Goal: Check status: Check status

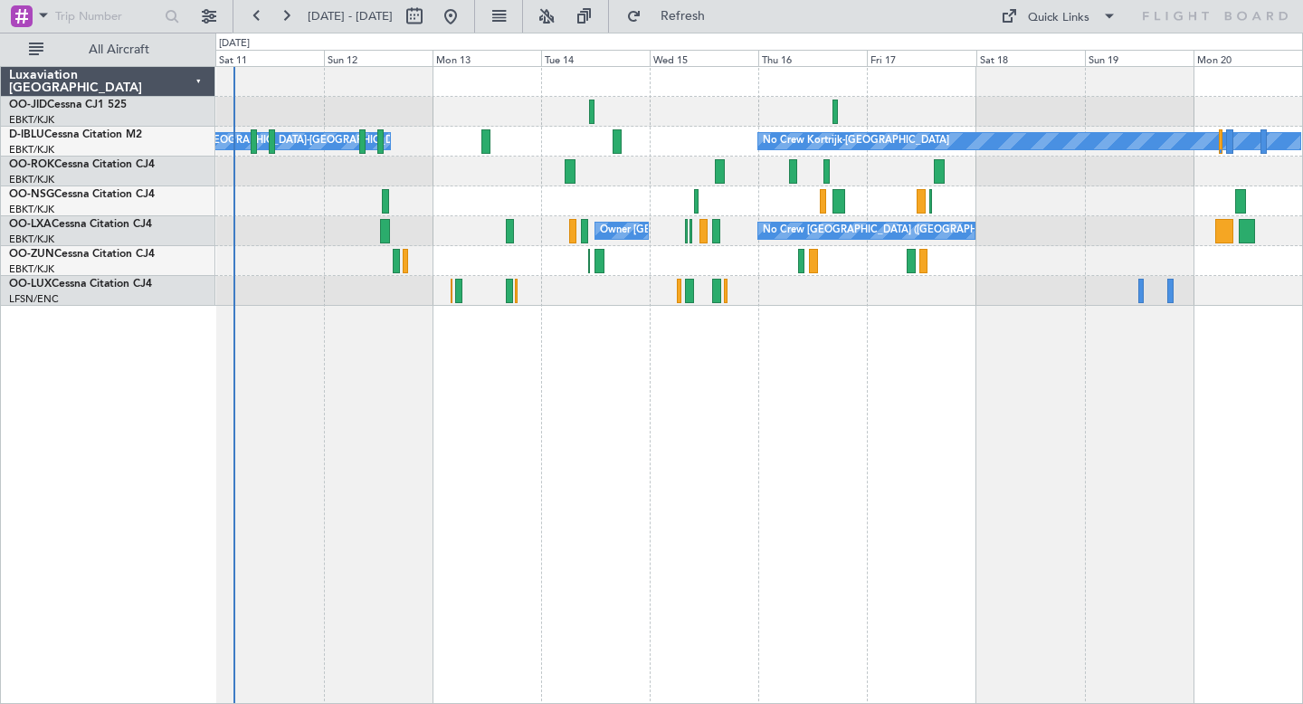
click at [630, 395] on div "No Crew Kortrijk-[GEOGRAPHIC_DATA] Owner [GEOGRAPHIC_DATA]-[GEOGRAPHIC_DATA] No…" at bounding box center [759, 385] width 1088 height 638
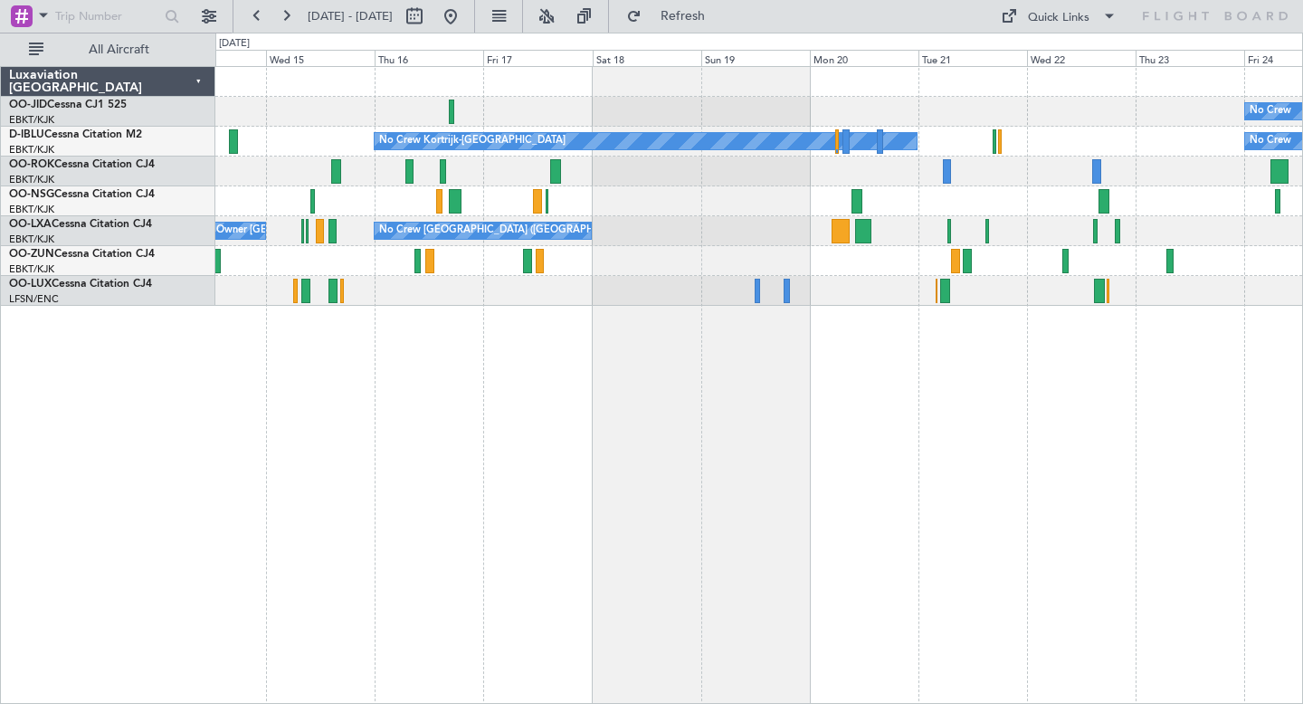
click at [463, 125] on div "No Crew" at bounding box center [758, 112] width 1087 height 30
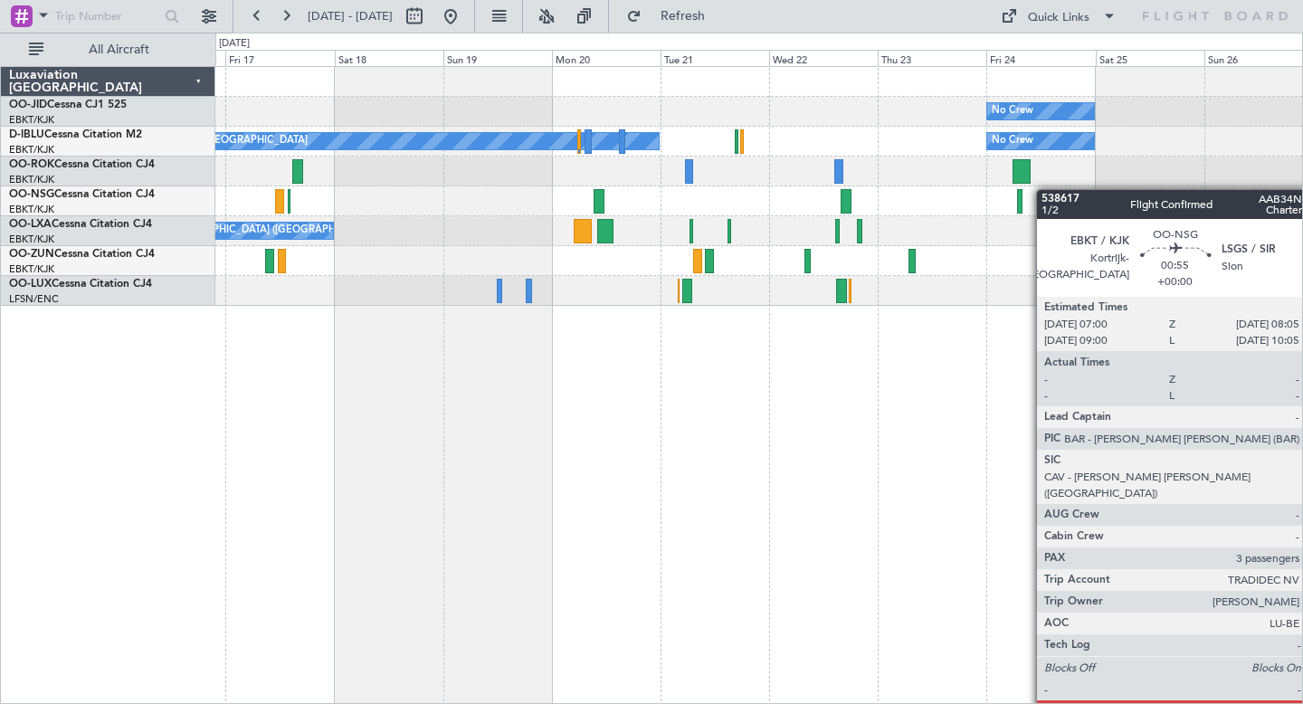
click at [988, 199] on div "No Crew Planned Maint [GEOGRAPHIC_DATA]-[GEOGRAPHIC_DATA] No Crew Kortrijk-[GEO…" at bounding box center [758, 186] width 1087 height 239
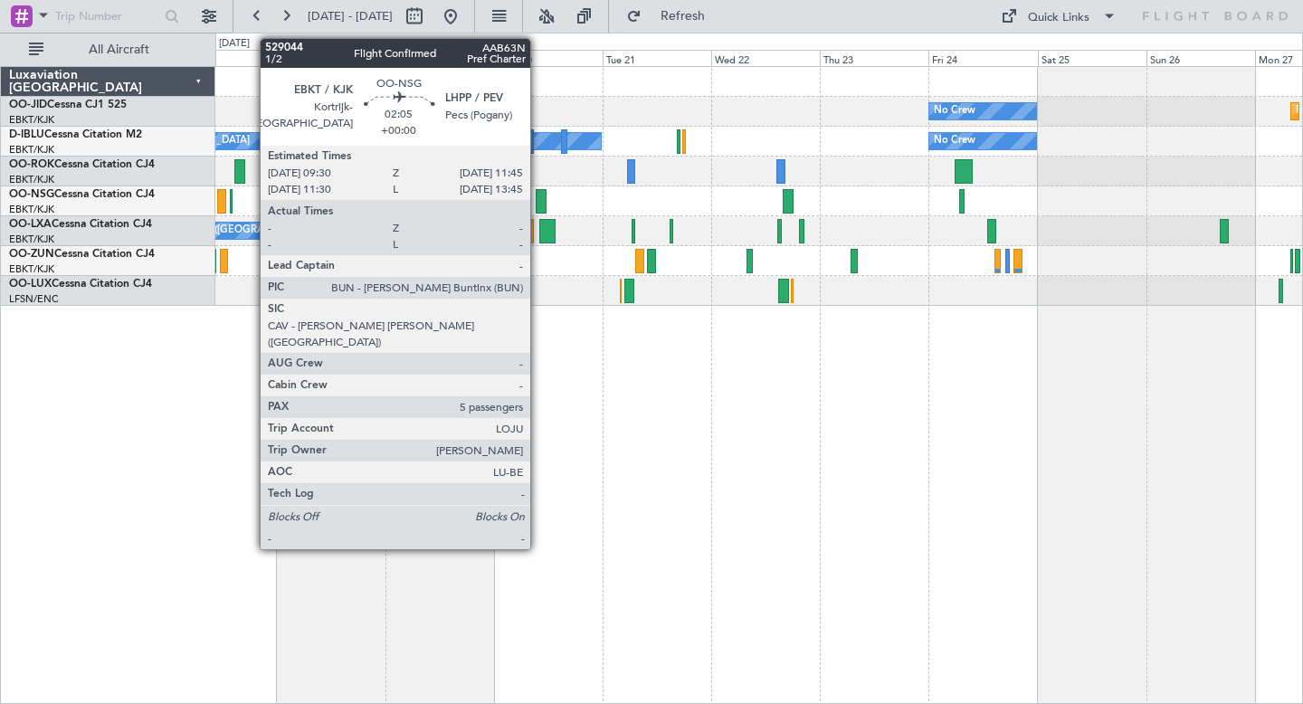
click at [538, 201] on div at bounding box center [541, 201] width 11 height 24
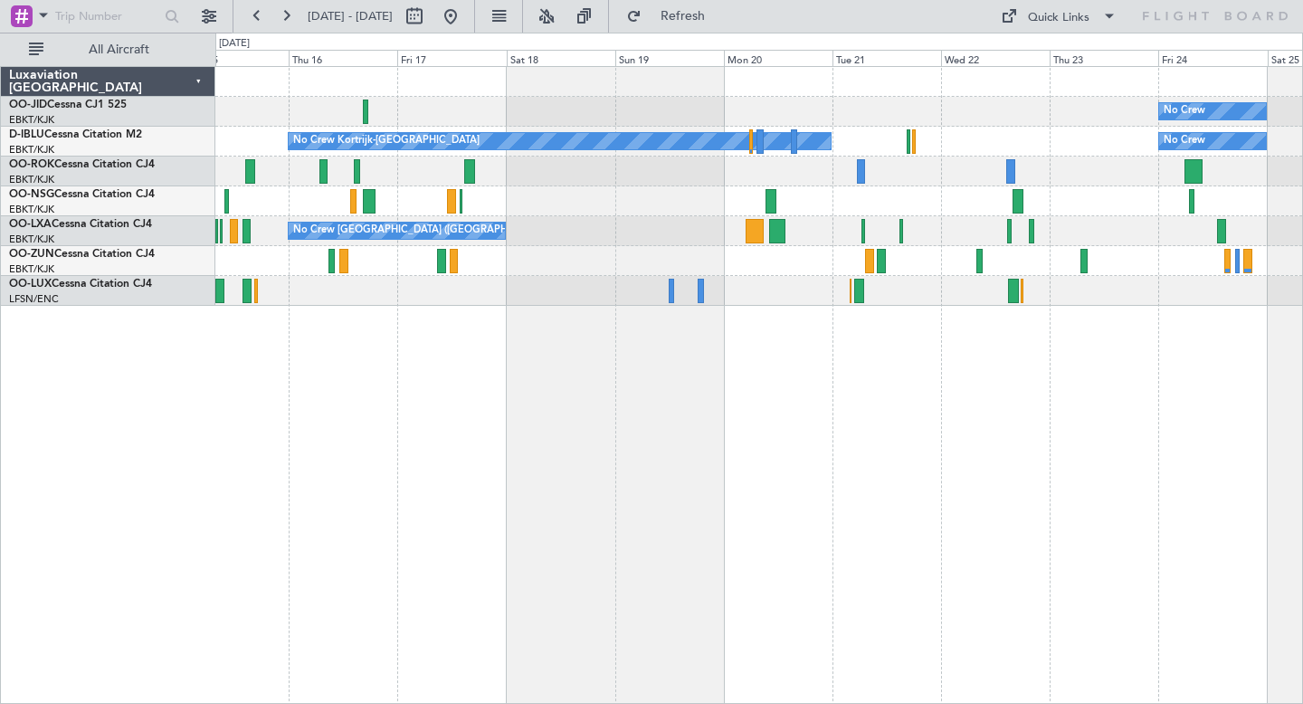
click at [646, 500] on div "No Crew Planned Maint [GEOGRAPHIC_DATA]-[GEOGRAPHIC_DATA] No Crew Kortrijk-[GEO…" at bounding box center [759, 385] width 1088 height 638
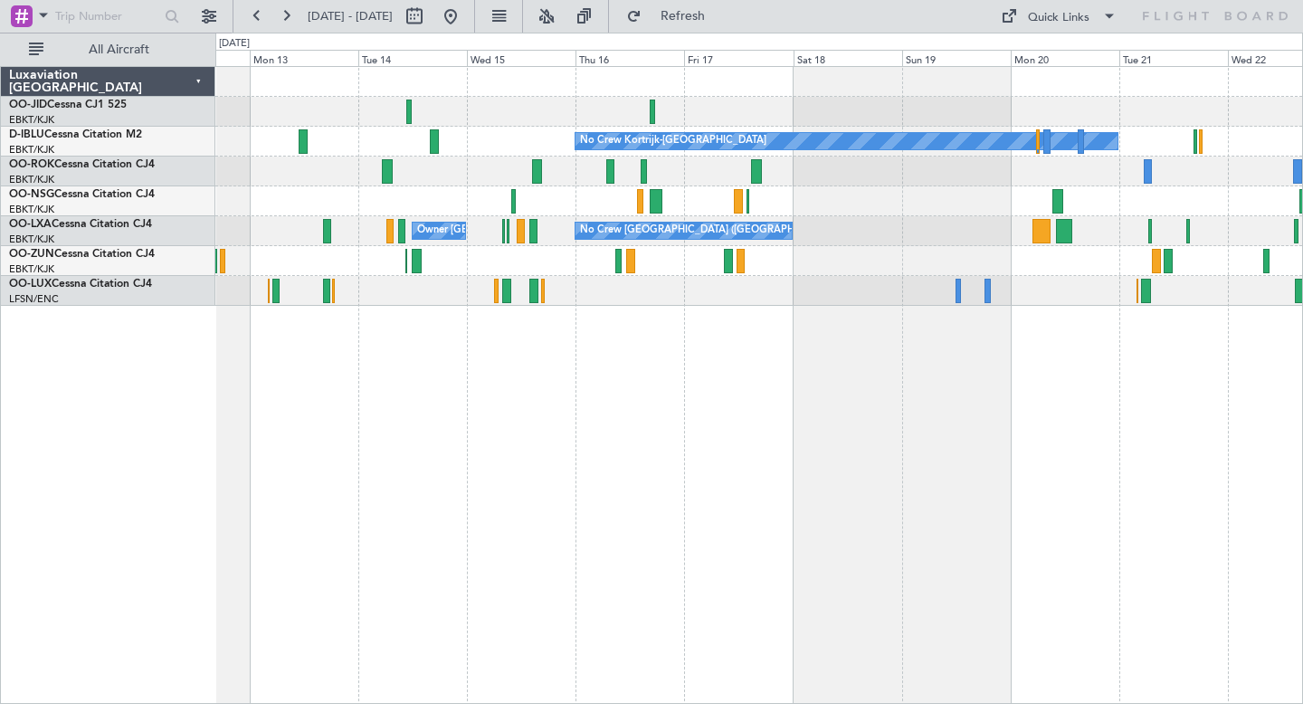
click at [700, 473] on div "No Crew No Crew Kortrijk-[GEOGRAPHIC_DATA] Owner [GEOGRAPHIC_DATA]-[GEOGRAPHIC_…" at bounding box center [759, 385] width 1088 height 638
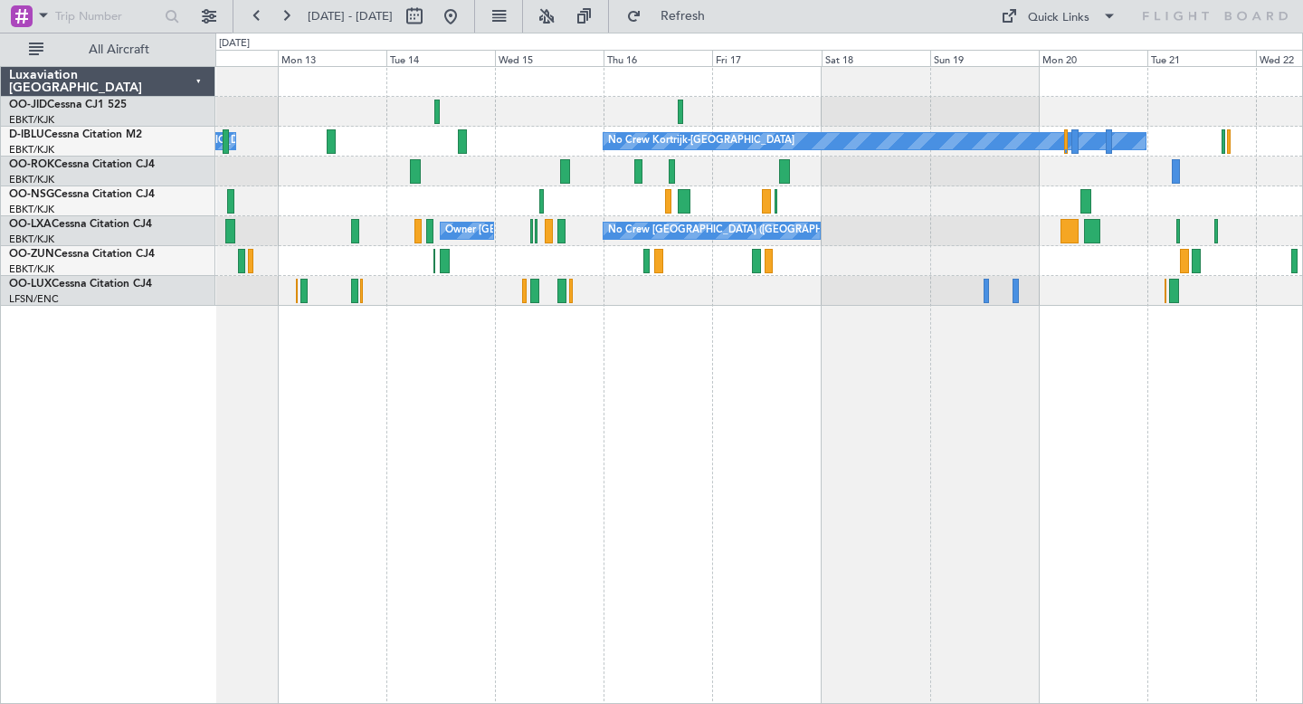
click at [818, 201] on div "No Crew No Crew Kortrijk-[GEOGRAPHIC_DATA] Owner [GEOGRAPHIC_DATA]-[GEOGRAPHIC_…" at bounding box center [758, 186] width 1087 height 239
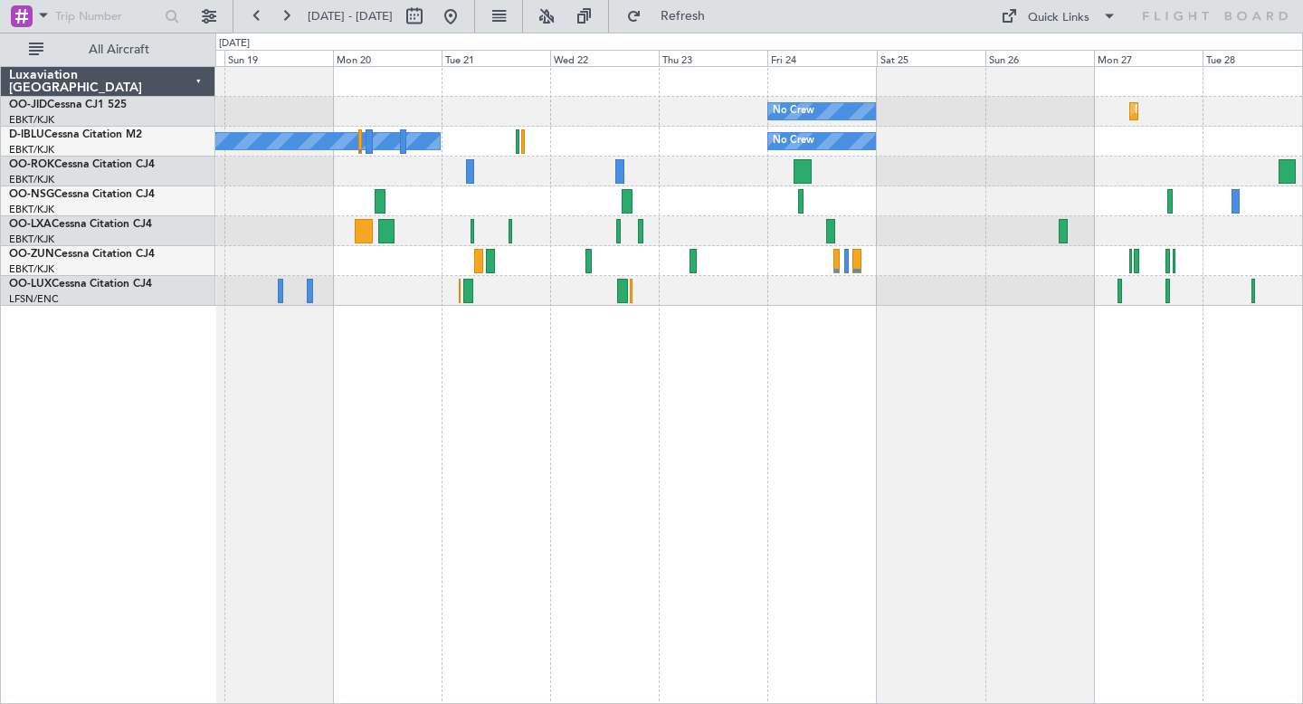
click at [944, 182] on div "No Crew Planned Maint [GEOGRAPHIC_DATA]-[GEOGRAPHIC_DATA] No Crew Kortrijk-[GEO…" at bounding box center [758, 186] width 1087 height 239
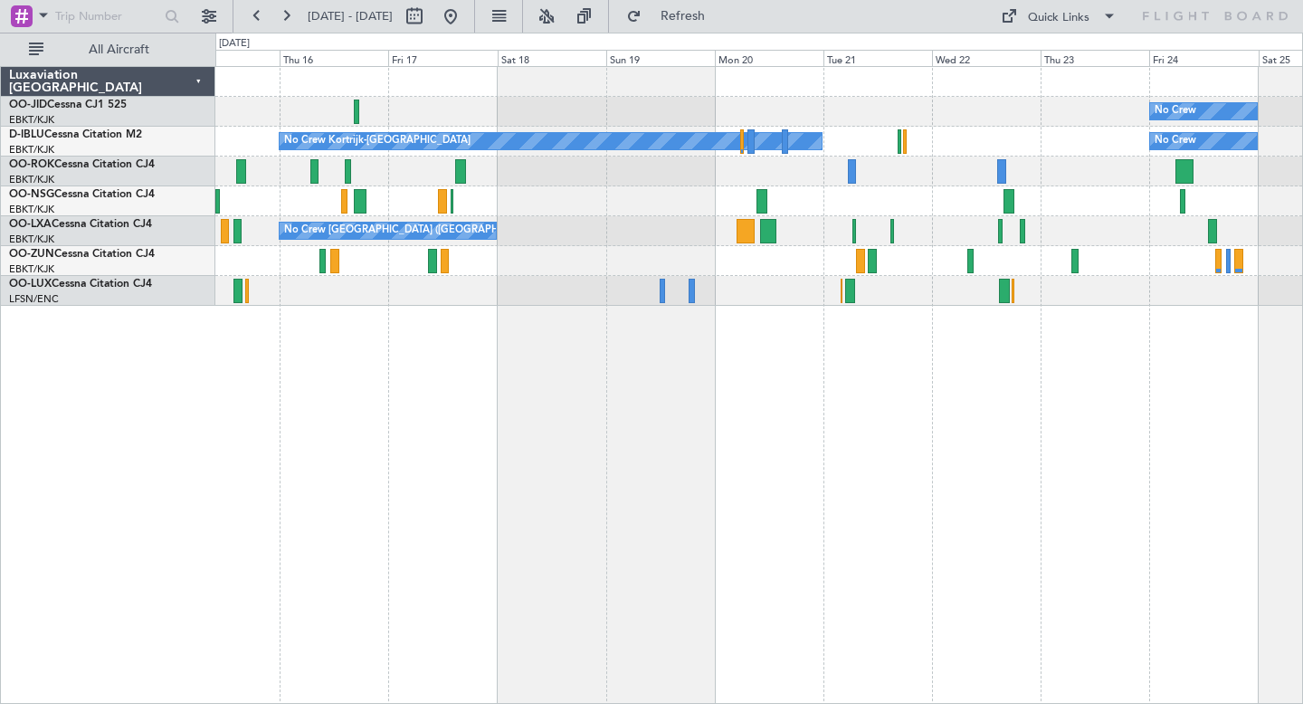
click at [837, 471] on div "No Crew Planned Maint [GEOGRAPHIC_DATA]-[GEOGRAPHIC_DATA] No Crew No Crew Kortr…" at bounding box center [759, 385] width 1088 height 638
